Goal: Task Accomplishment & Management: Use online tool/utility

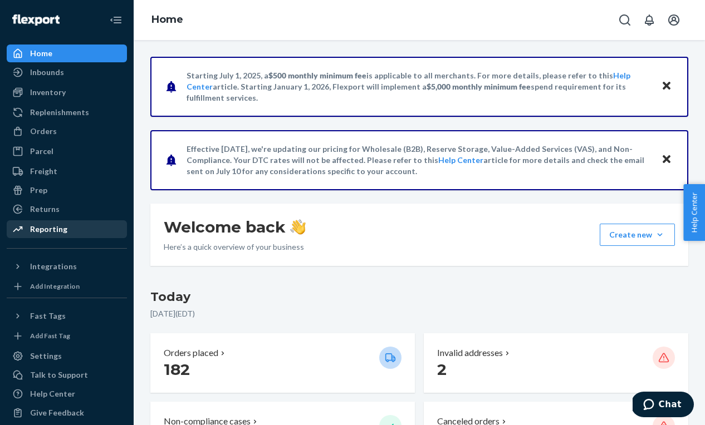
click at [63, 228] on div "Reporting" at bounding box center [48, 229] width 37 height 11
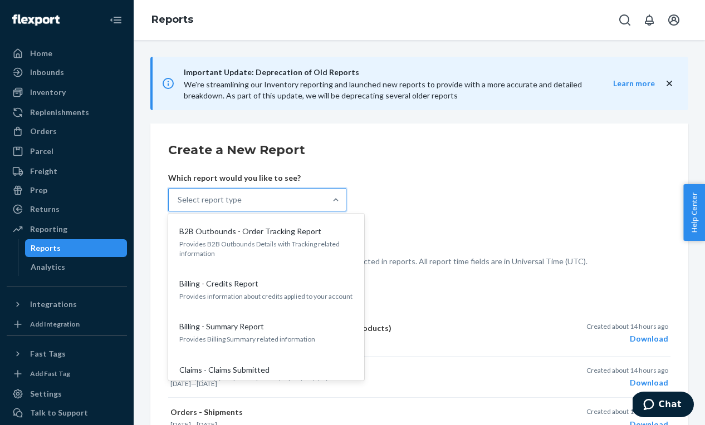
click at [228, 199] on div "Select report type" at bounding box center [210, 199] width 64 height 11
click at [179, 199] on input "option B2B Outbounds - Order Tracking Report focused, 1 of 35. 35 results avail…" at bounding box center [178, 199] width 1 height 11
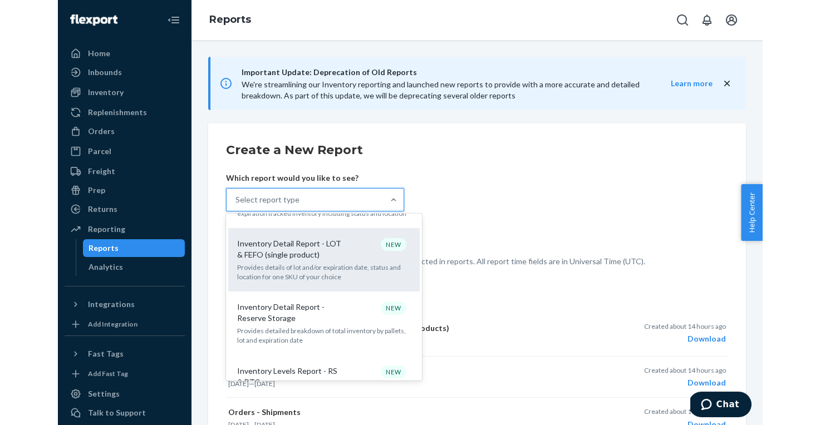
scroll to position [641, 0]
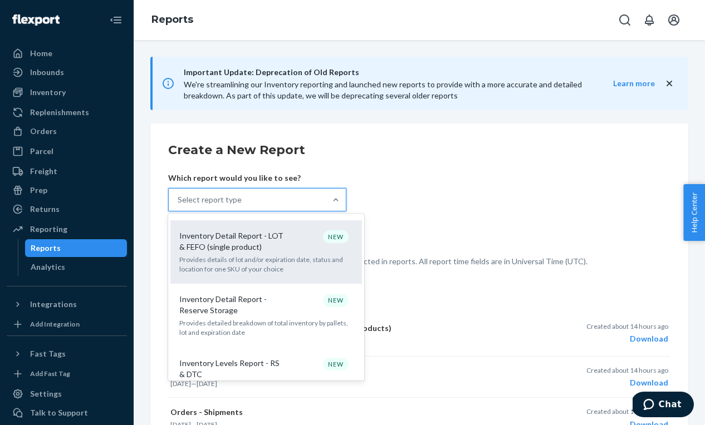
click at [217, 295] on p "Inventory Detail Report - Reserve Storage" at bounding box center [232, 305] width 107 height 22
click at [179, 205] on input "option Inventory Detail Report - Reserve Storage focused, 0 of 35. 35 results a…" at bounding box center [178, 199] width 1 height 11
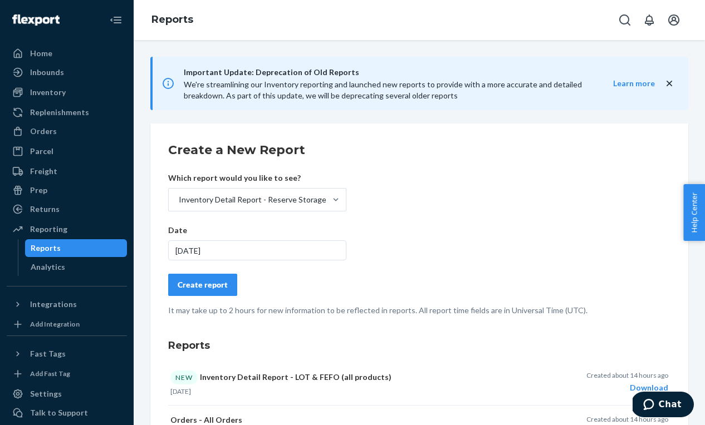
click at [211, 287] on div "Create report" at bounding box center [203, 284] width 50 height 11
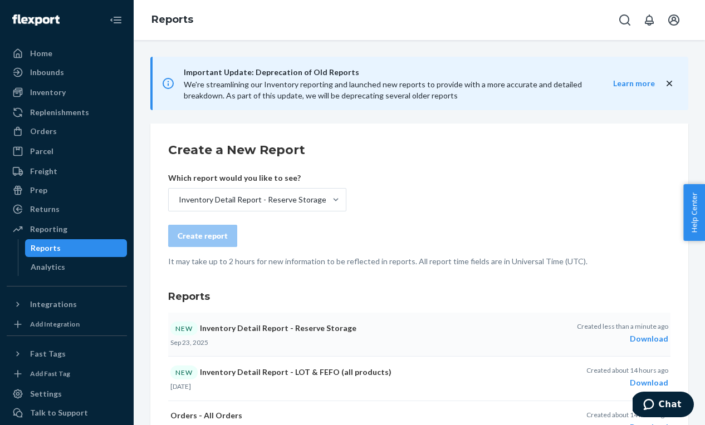
click at [655, 336] on div "Download" at bounding box center [622, 338] width 91 height 11
